Goal: Task Accomplishment & Management: Manage account settings

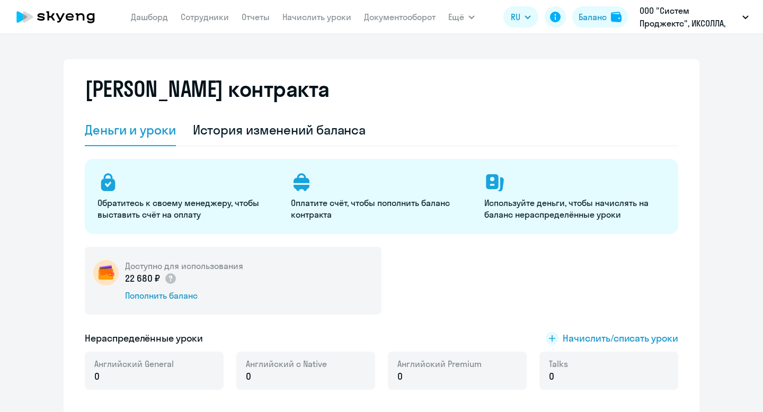
select select "english_adult_not_native_speaker"
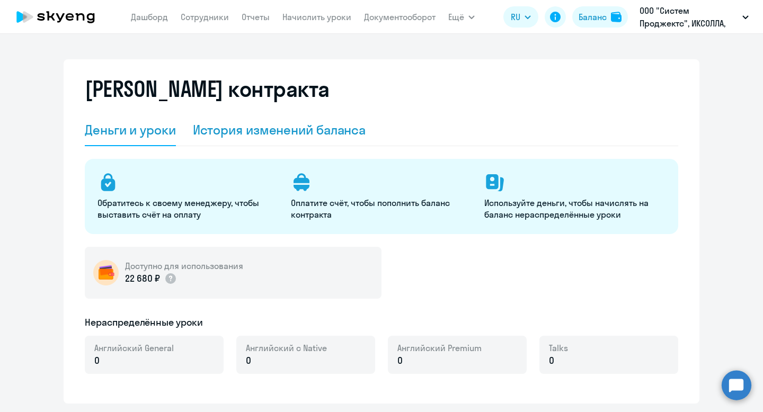
select select "english_adult_not_native_speaker"
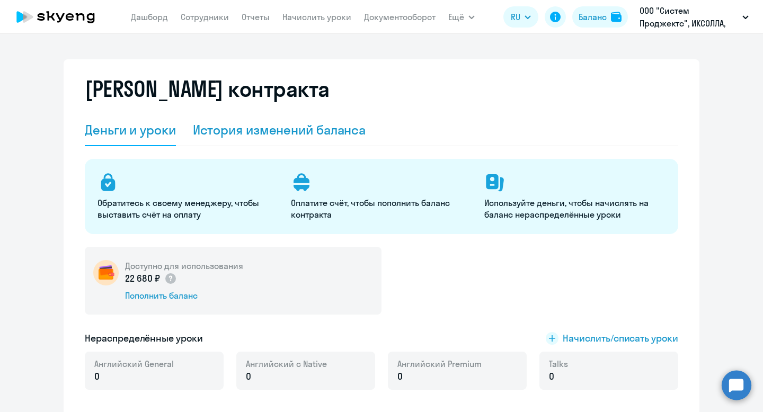
click at [314, 127] on div "История изменений баланса" at bounding box center [279, 129] width 173 height 17
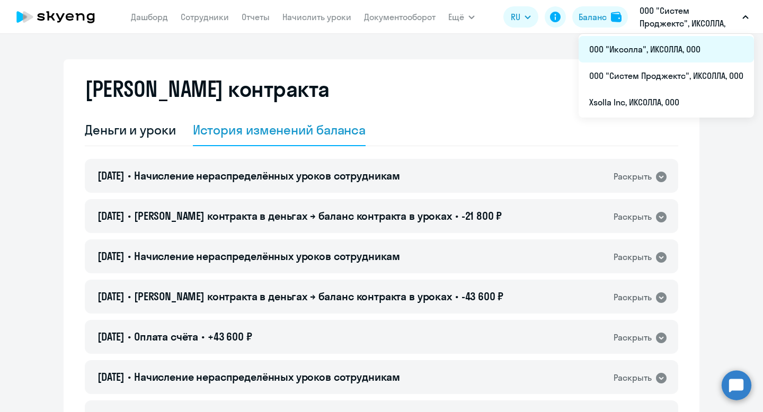
click at [674, 50] on li "ООО "Иксолла", ИКСОЛЛА, ООО" at bounding box center [666, 49] width 175 height 27
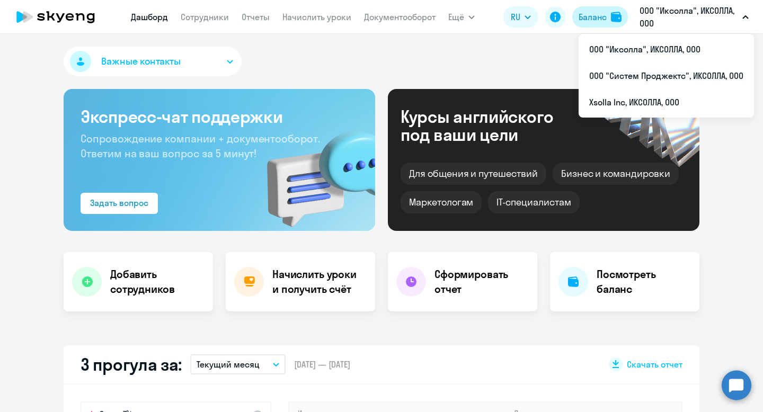
click at [597, 17] on div "Баланс" at bounding box center [593, 17] width 28 height 13
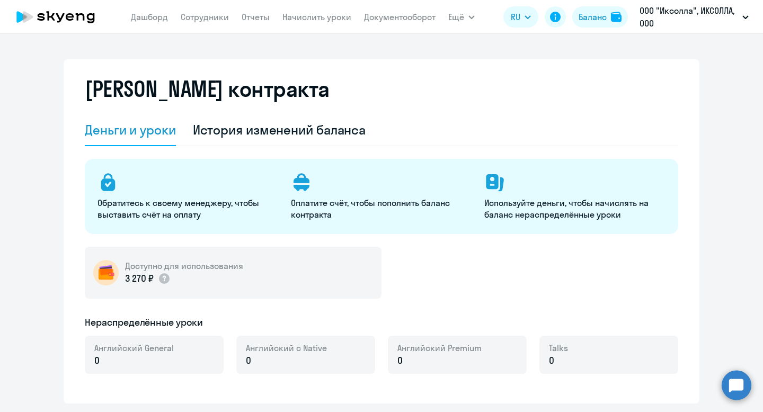
select select "english_adult_not_native_speaker"
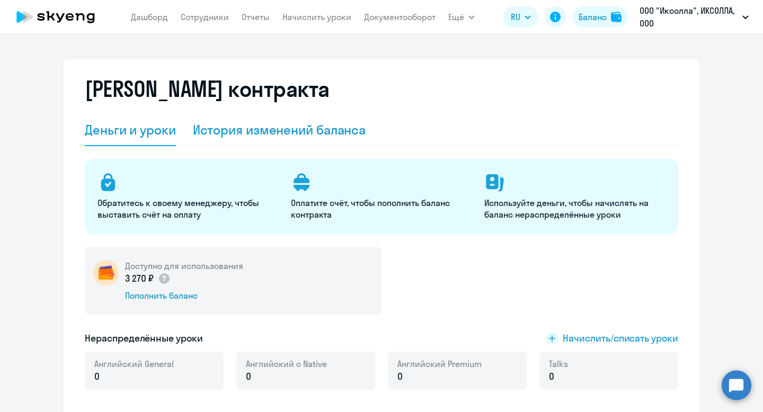
click at [320, 131] on div "История изменений баланса" at bounding box center [279, 129] width 173 height 17
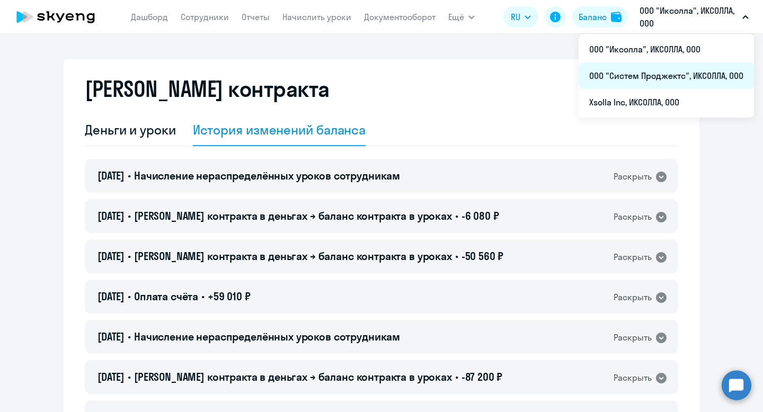
click at [671, 75] on li "ООО "Систем Проджектс", ИКСОЛЛА, ООО" at bounding box center [666, 76] width 175 height 27
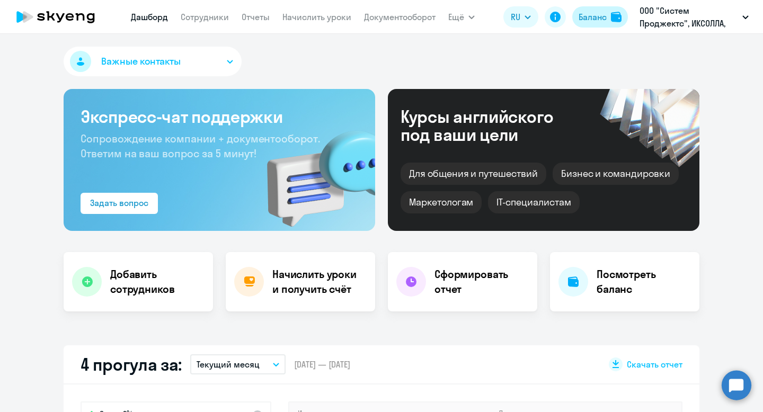
click at [591, 18] on div "Баланс" at bounding box center [593, 17] width 28 height 13
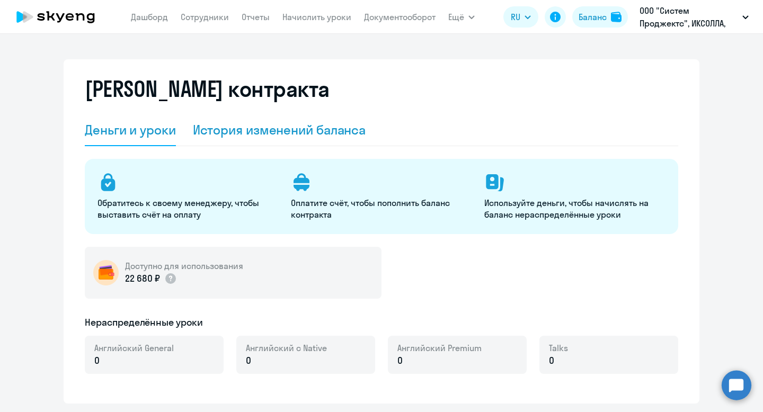
select select "english_adult_not_native_speaker"
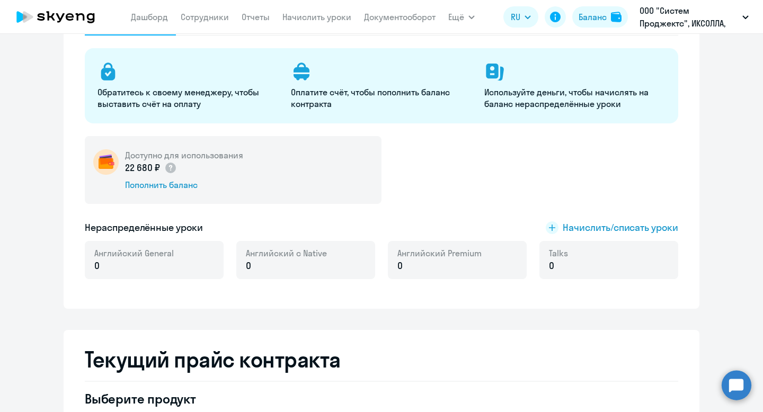
scroll to position [125, 0]
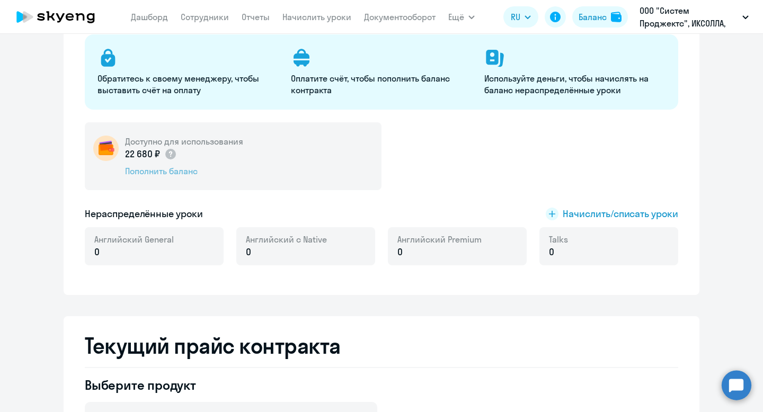
click at [162, 171] on div "Пополнить баланс" at bounding box center [184, 171] width 118 height 12
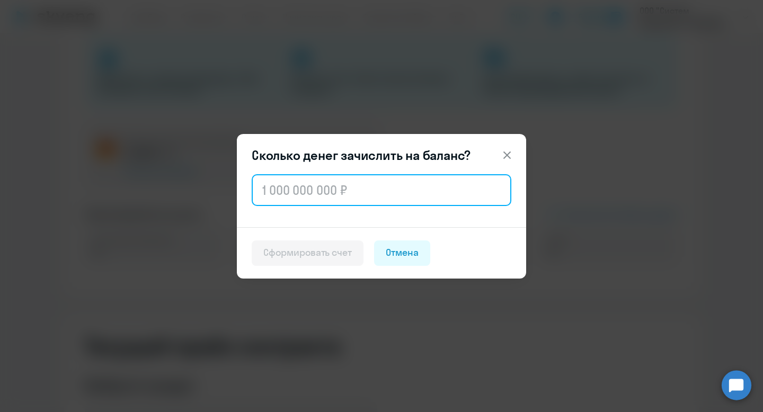
click at [278, 193] on input "text" at bounding box center [382, 190] width 260 height 32
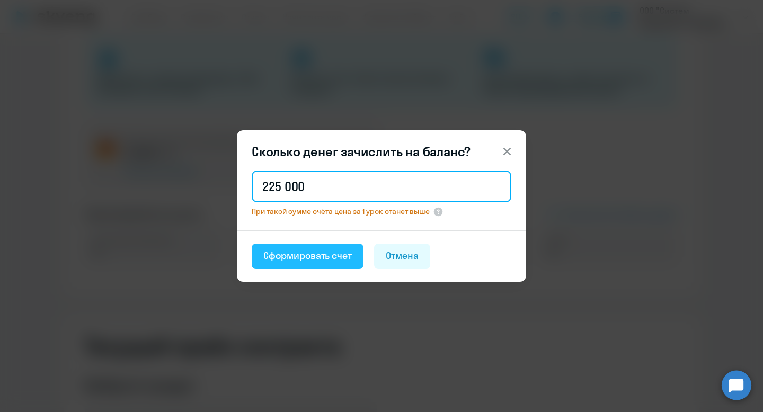
type input "225 000"
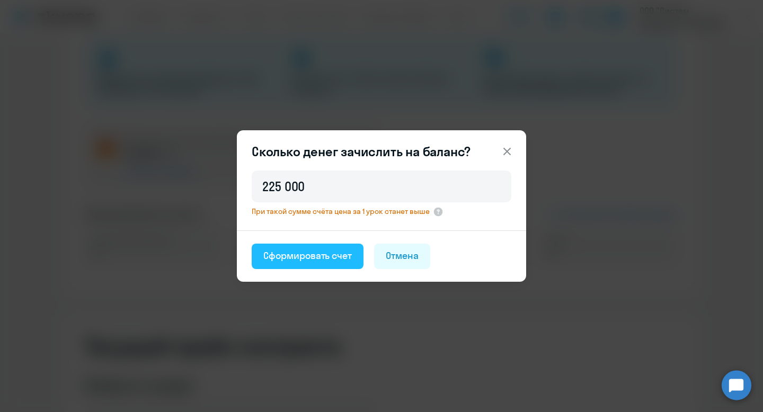
click at [302, 249] on div "Сформировать счет" at bounding box center [307, 256] width 89 height 14
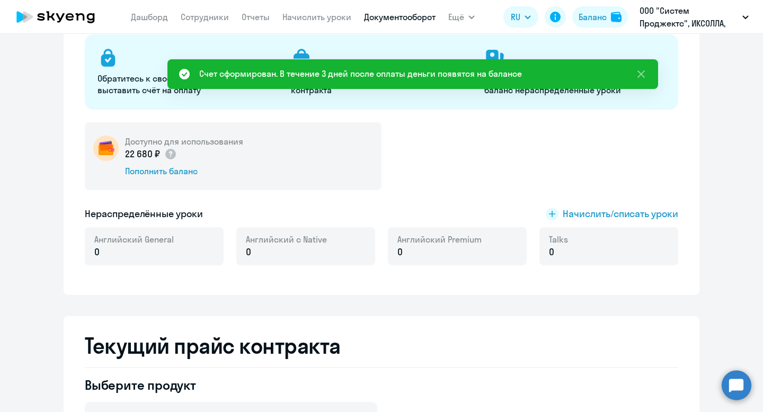
click at [398, 17] on link "Документооборот" at bounding box center [400, 17] width 72 height 11
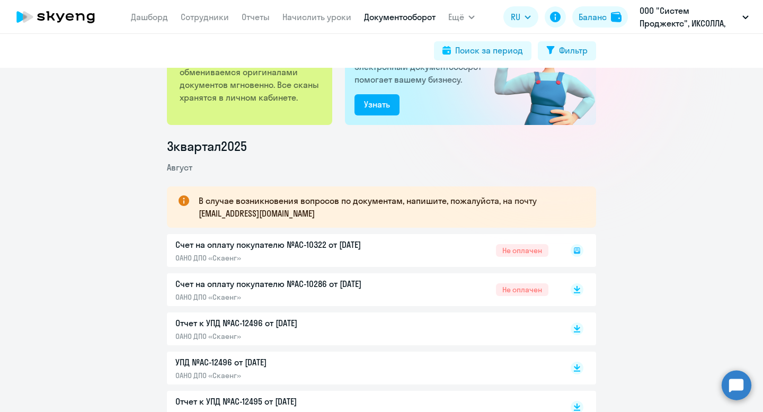
scroll to position [87, 0]
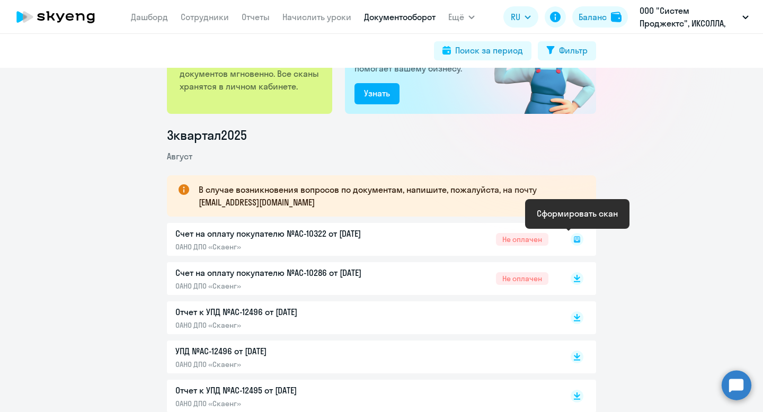
click at [579, 237] on rect at bounding box center [577, 239] width 13 height 13
click at [578, 239] on icon at bounding box center [577, 239] width 4 height 1
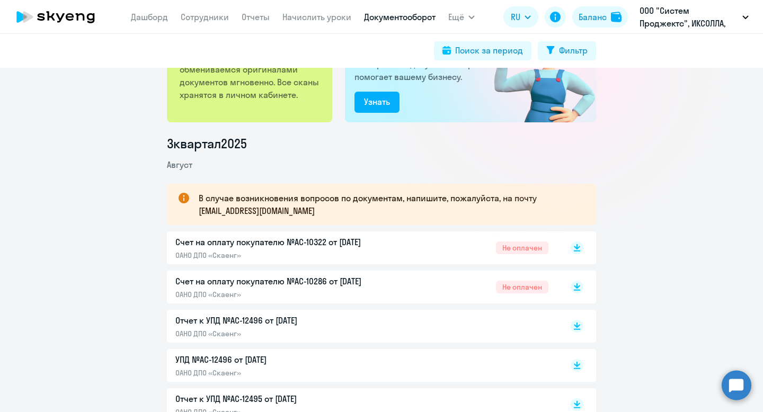
scroll to position [100, 0]
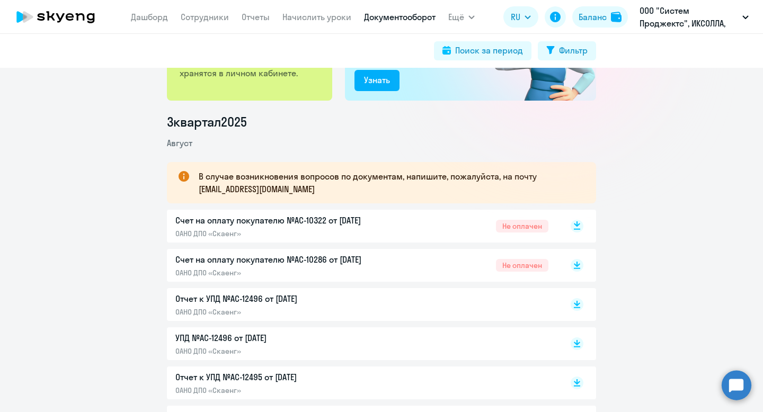
click at [578, 225] on icon at bounding box center [577, 224] width 6 height 5
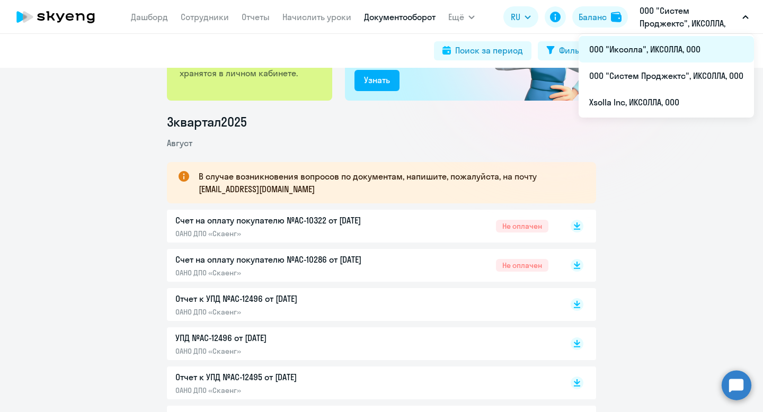
click at [648, 45] on li "ООО "Иксолла", ИКСОЛЛА, ООО" at bounding box center [666, 49] width 175 height 27
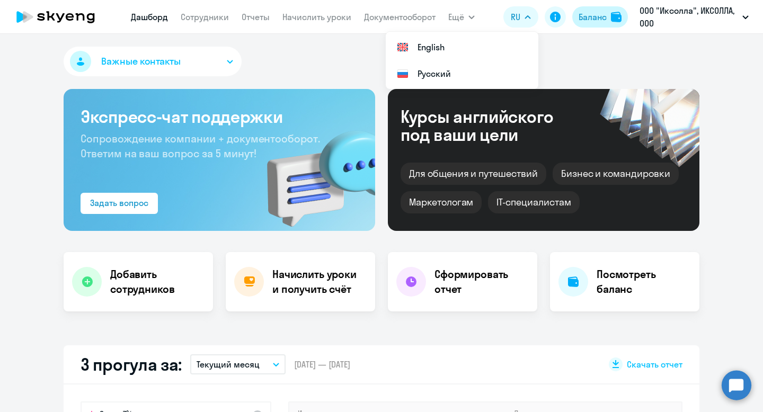
click at [584, 16] on div "Баланс" at bounding box center [593, 17] width 28 height 13
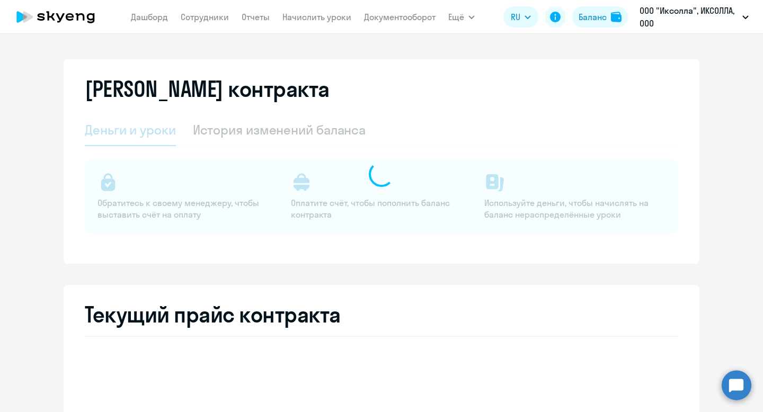
select select "english_adult_not_native_speaker"
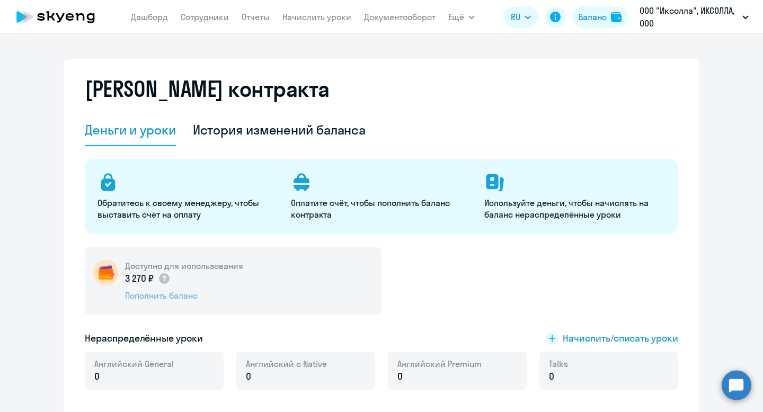
click at [143, 296] on div "Пополнить баланс" at bounding box center [184, 296] width 118 height 12
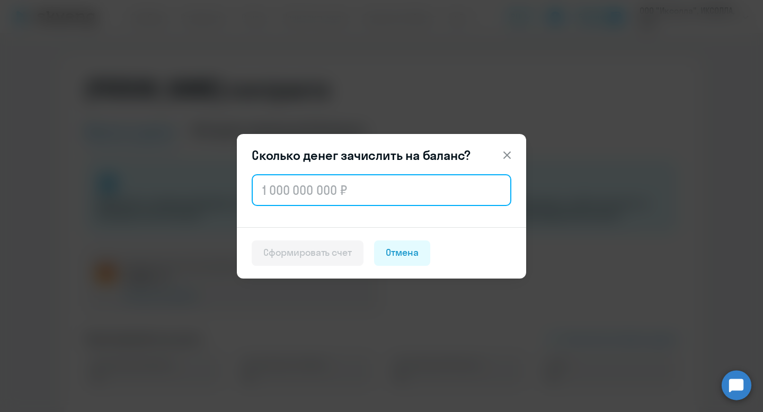
click at [293, 193] on input "text" at bounding box center [382, 190] width 260 height 32
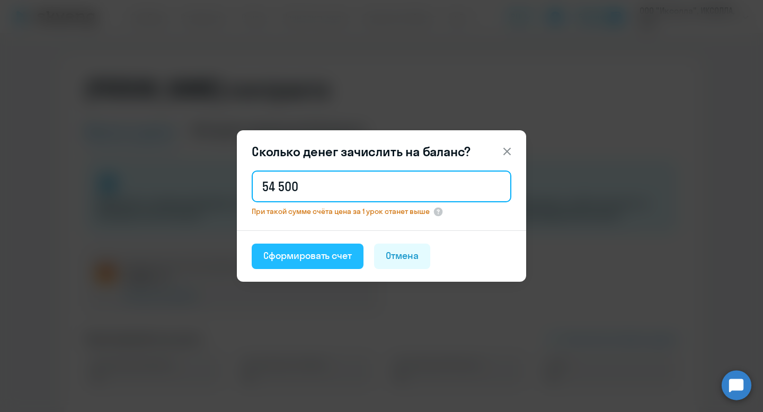
type input "54 500"
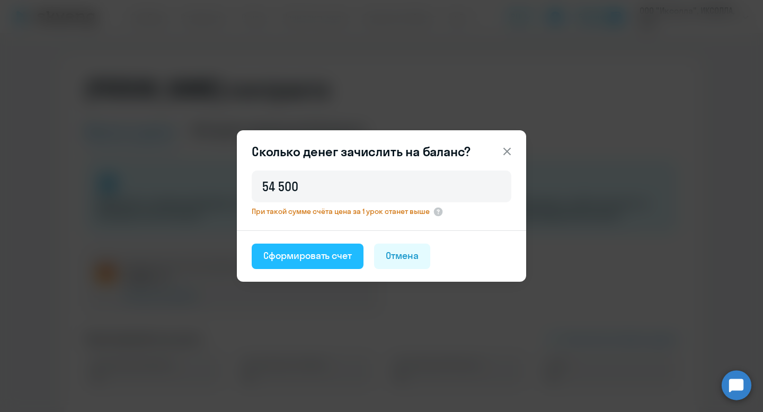
click at [299, 258] on div "Сформировать счет" at bounding box center [307, 256] width 89 height 14
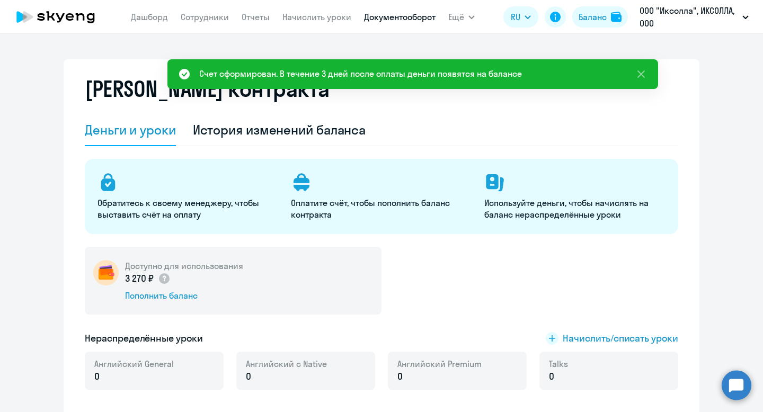
click at [400, 18] on link "Документооборот" at bounding box center [400, 17] width 72 height 11
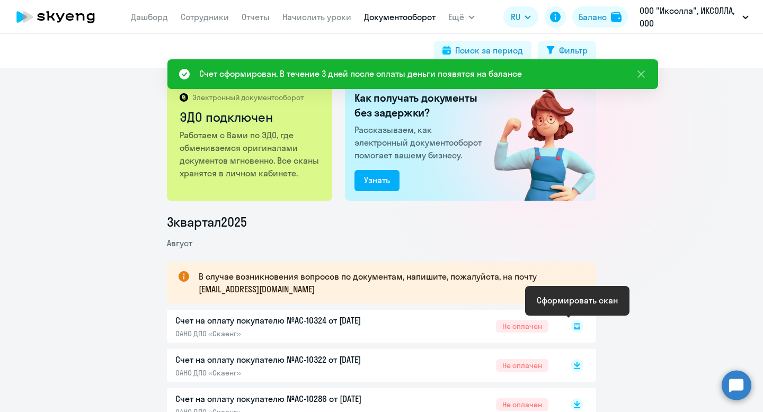
click at [577, 329] on icon at bounding box center [577, 326] width 6 height 6
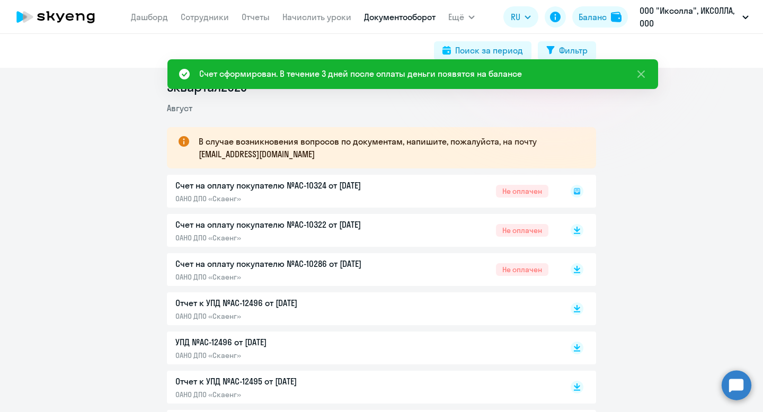
scroll to position [151, 0]
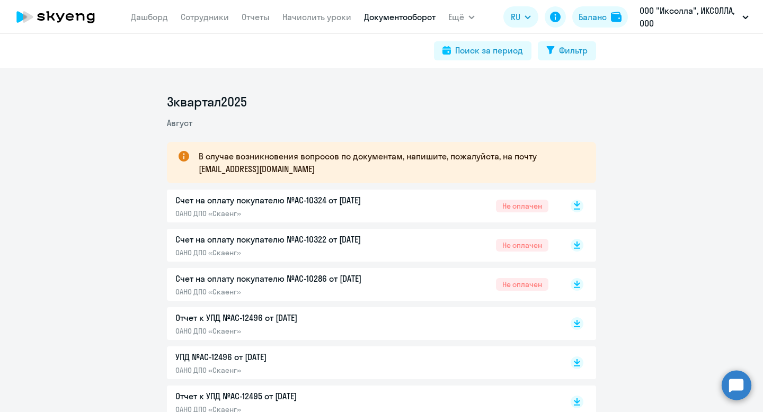
click at [579, 207] on rect at bounding box center [577, 206] width 13 height 13
